Goal: Transaction & Acquisition: Purchase product/service

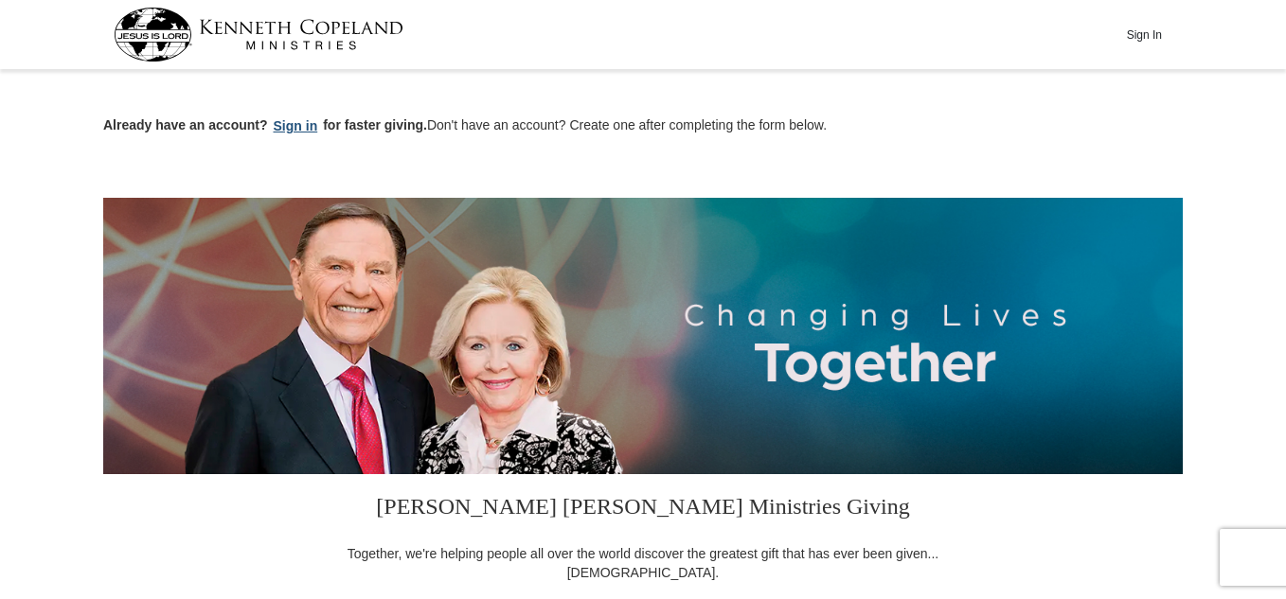
click at [302, 123] on button "Sign in" at bounding box center [296, 126] width 56 height 22
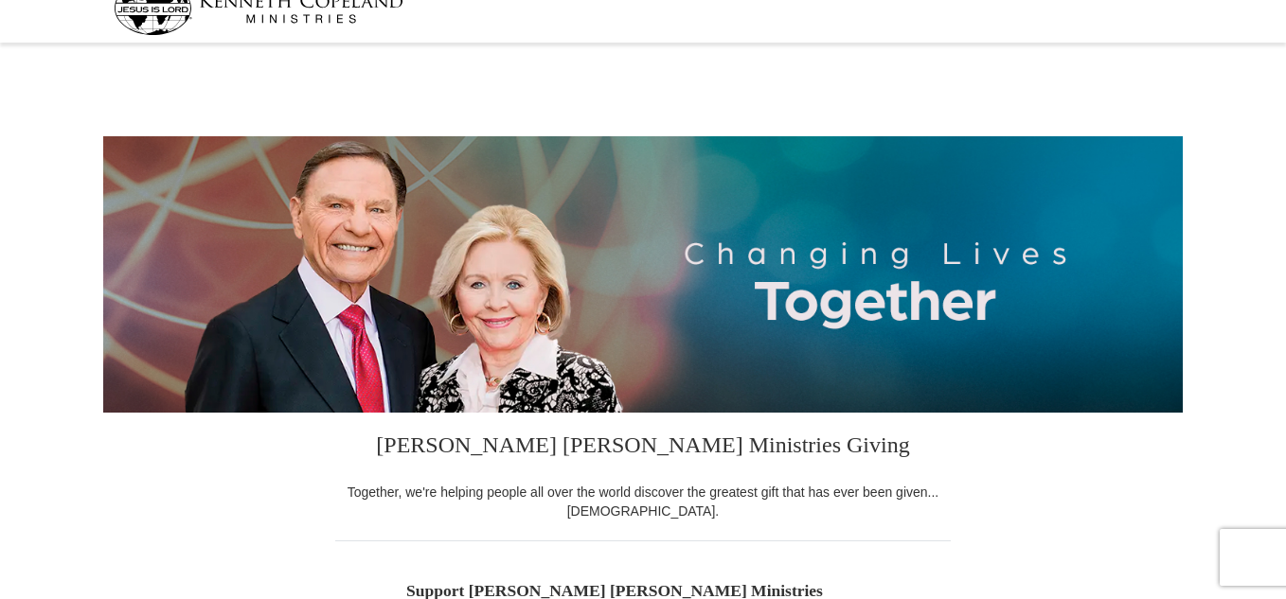
select select "FL"
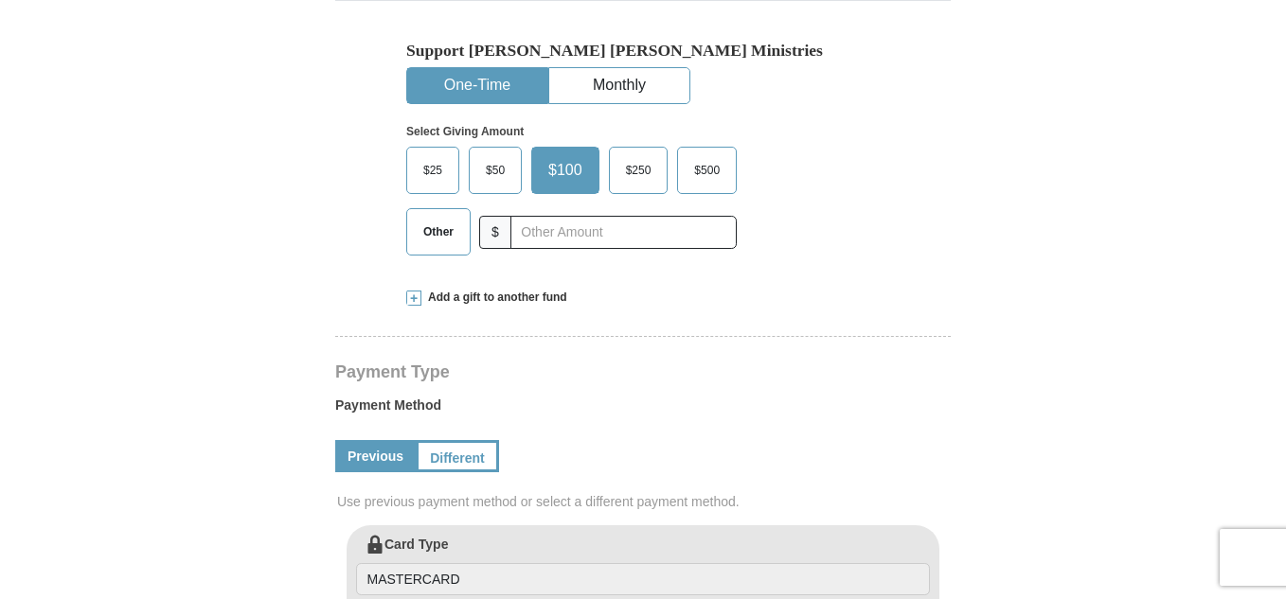
scroll to position [570, 0]
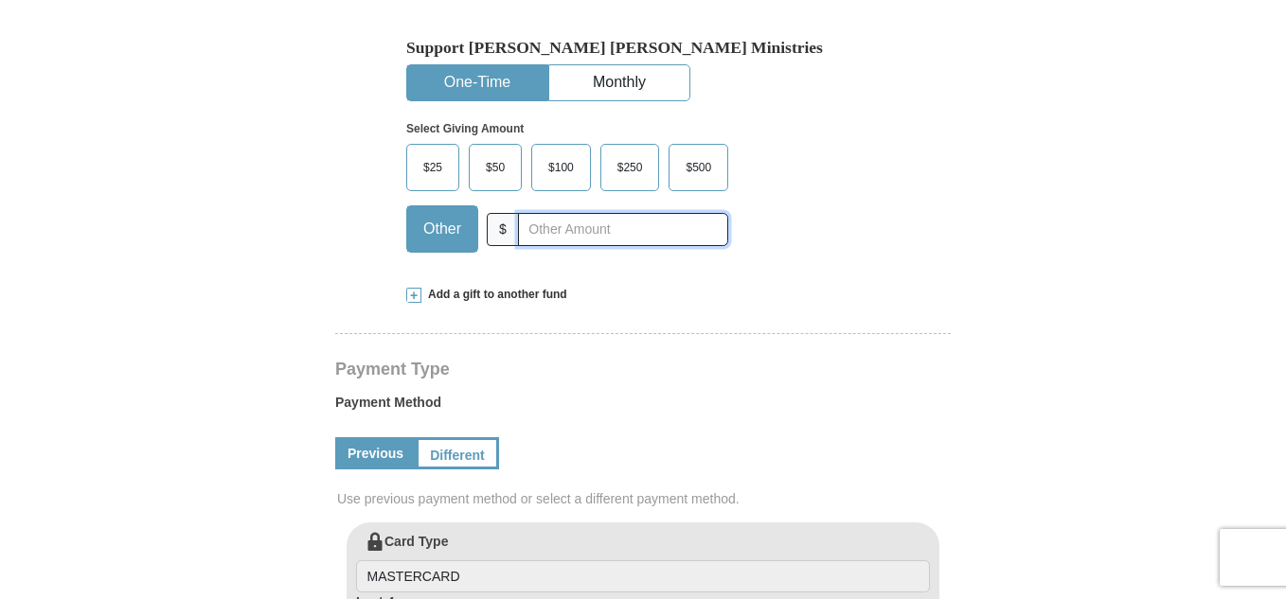
click at [600, 233] on input "text" at bounding box center [623, 229] width 210 height 33
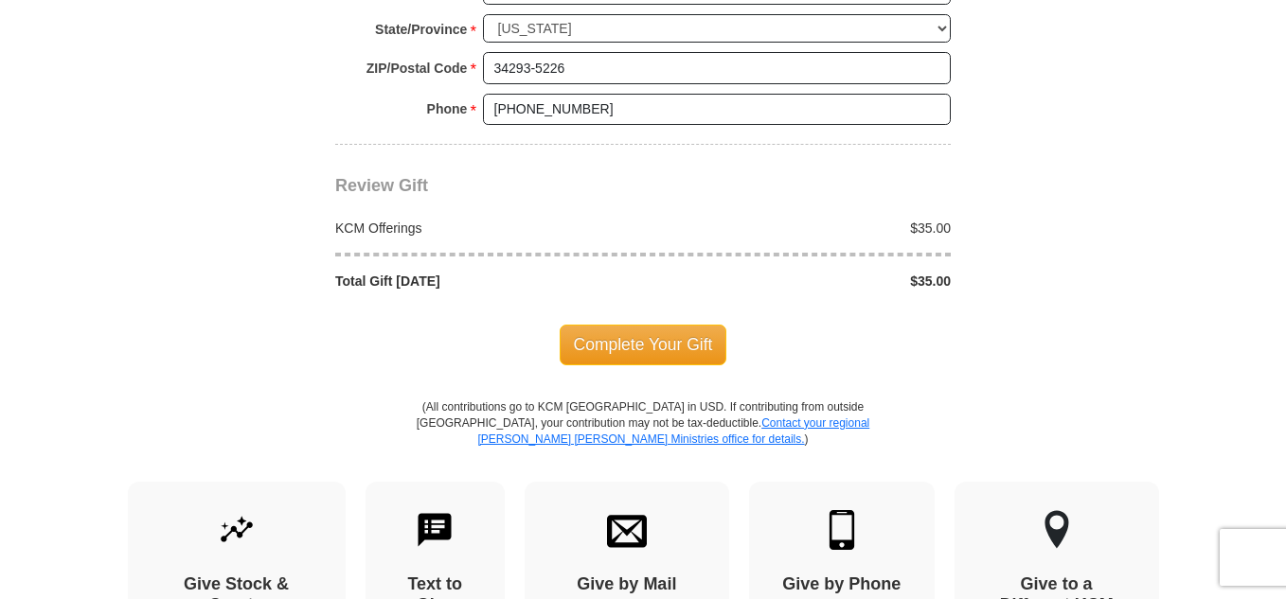
scroll to position [1643, 0]
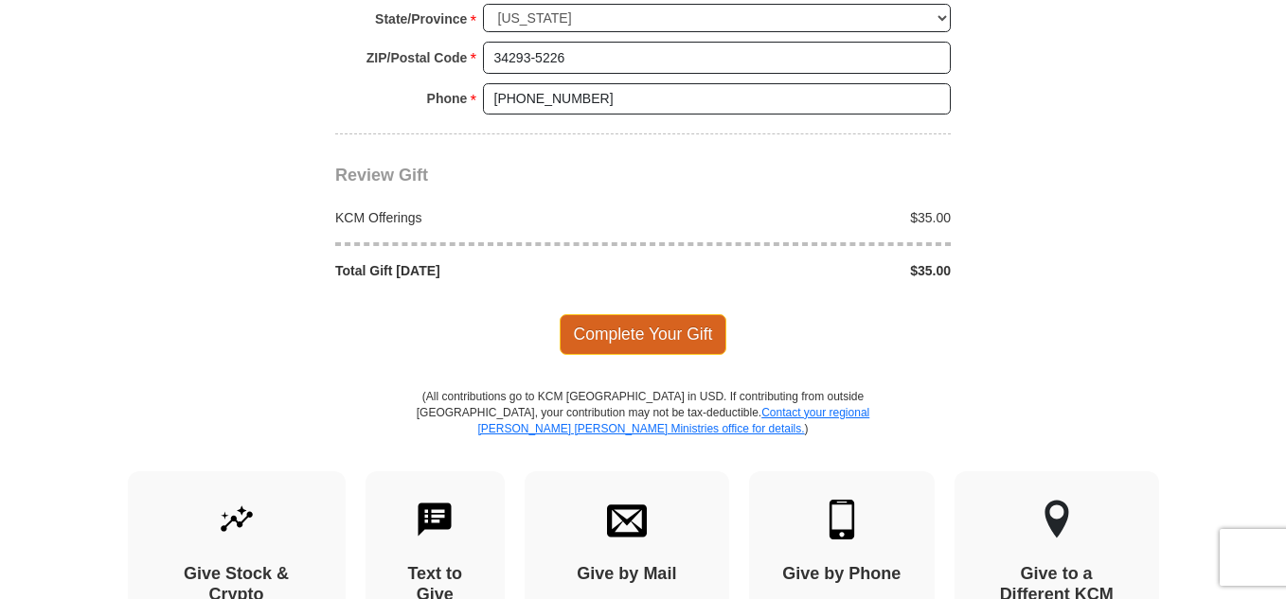
type input "35"
click at [666, 330] on span "Complete Your Gift" at bounding box center [643, 334] width 168 height 40
